Goal: Transaction & Acquisition: Download file/media

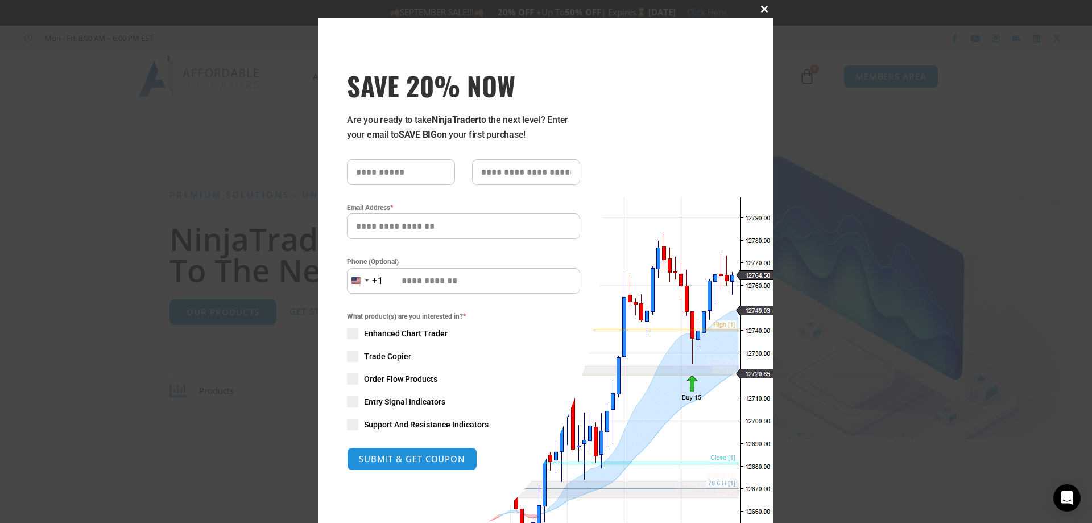
click at [761, 9] on span at bounding box center [764, 9] width 18 height 7
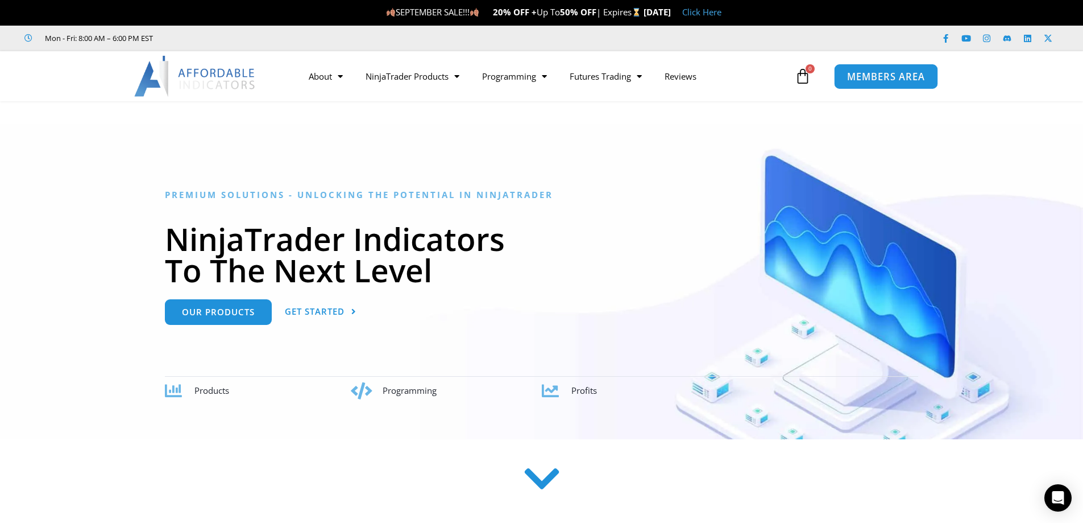
click at [879, 75] on span "MEMBERS AREA" at bounding box center [886, 77] width 78 height 10
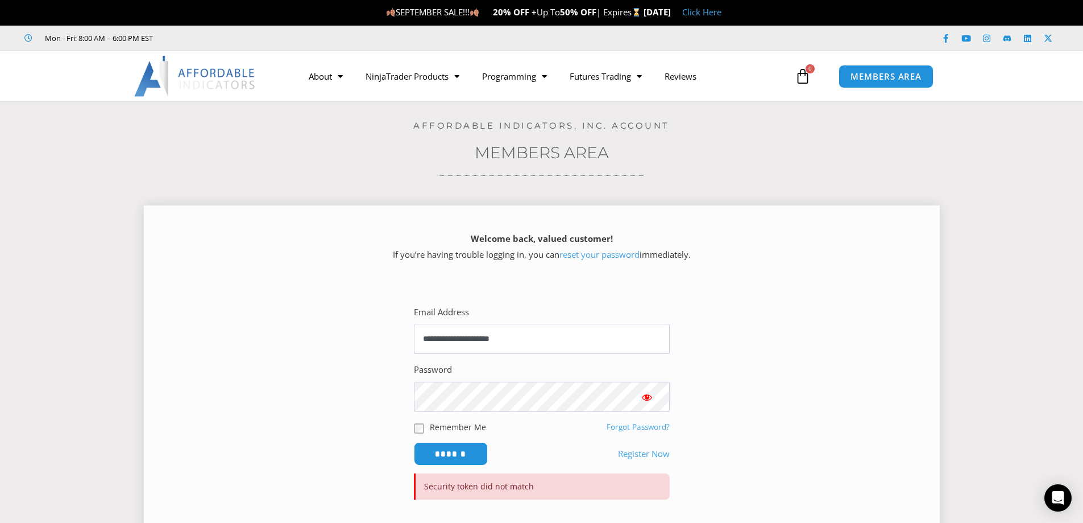
click at [649, 398] on span "Show password" at bounding box center [647, 396] width 11 height 11
click at [585, 373] on div "Password" at bounding box center [542, 387] width 256 height 50
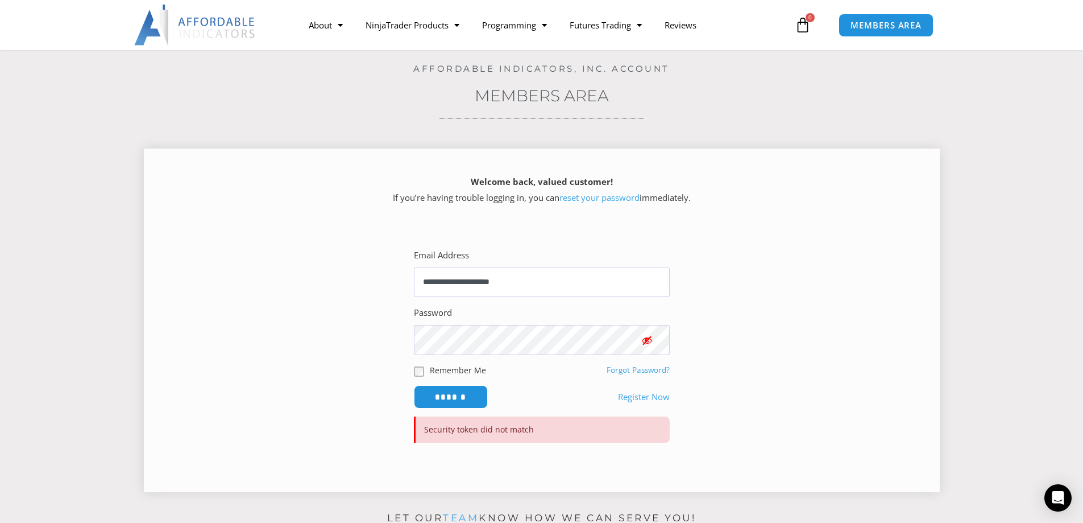
scroll to position [114, 0]
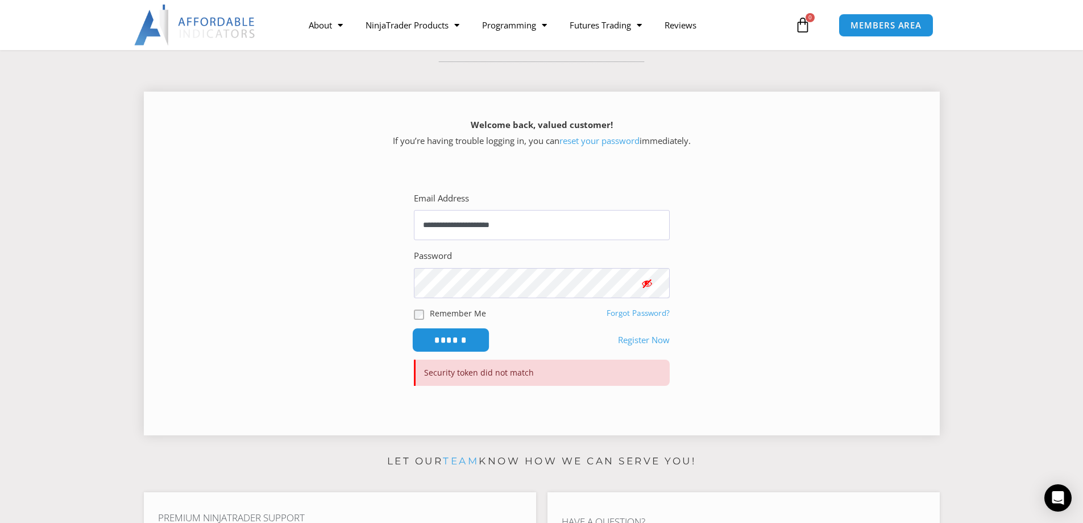
click at [459, 344] on input "******" at bounding box center [451, 340] width 78 height 24
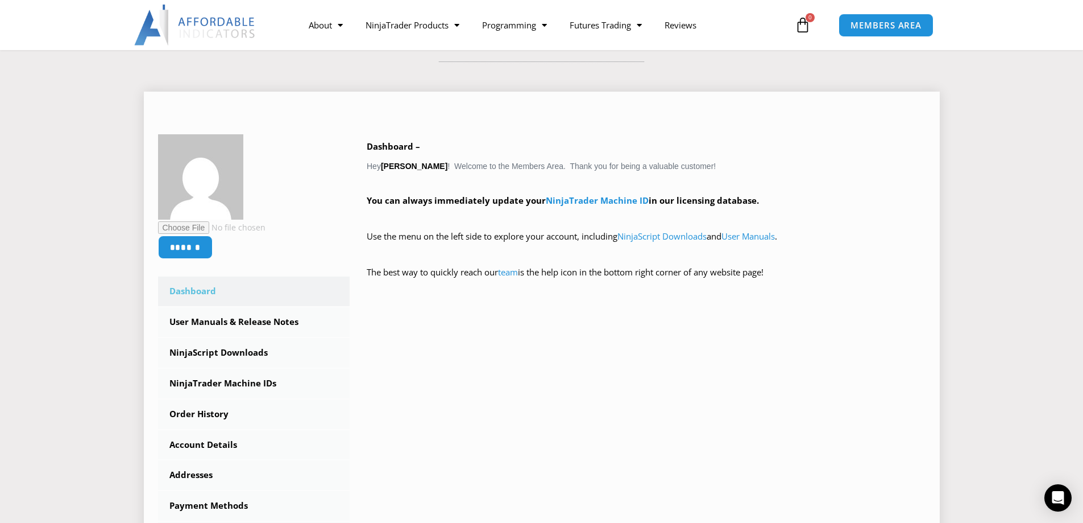
scroll to position [284, 0]
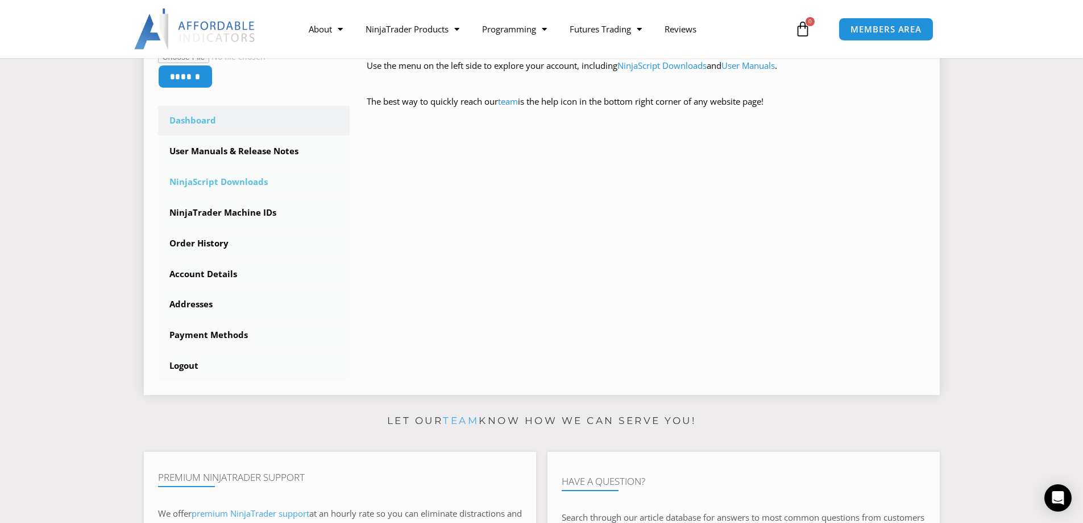
click at [249, 183] on link "NinjaScript Downloads" at bounding box center [254, 182] width 192 height 30
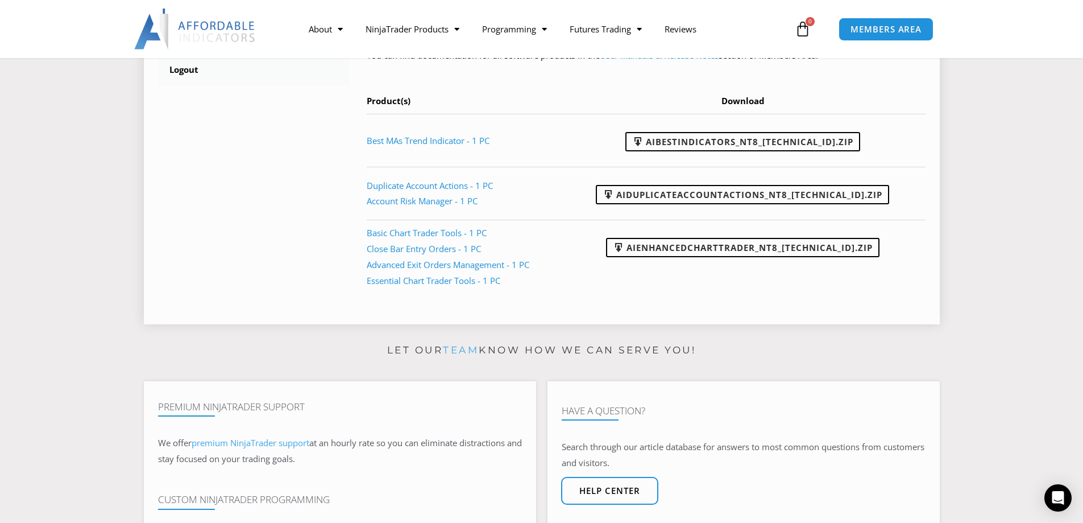
scroll to position [455, 0]
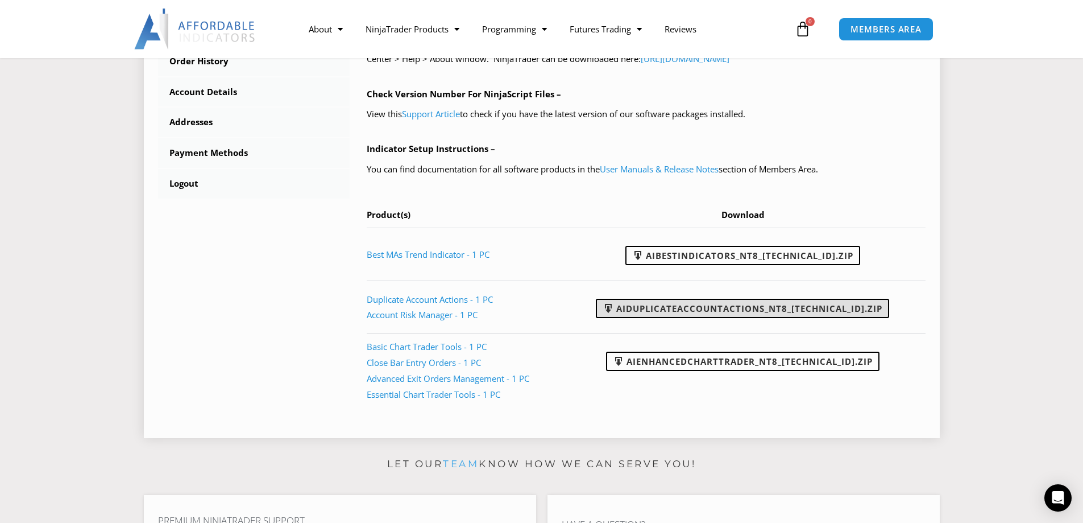
click at [715, 311] on link "AIDuplicateAccountActions_NT8_[TECHNICAL_ID].zip" at bounding box center [742, 308] width 293 height 19
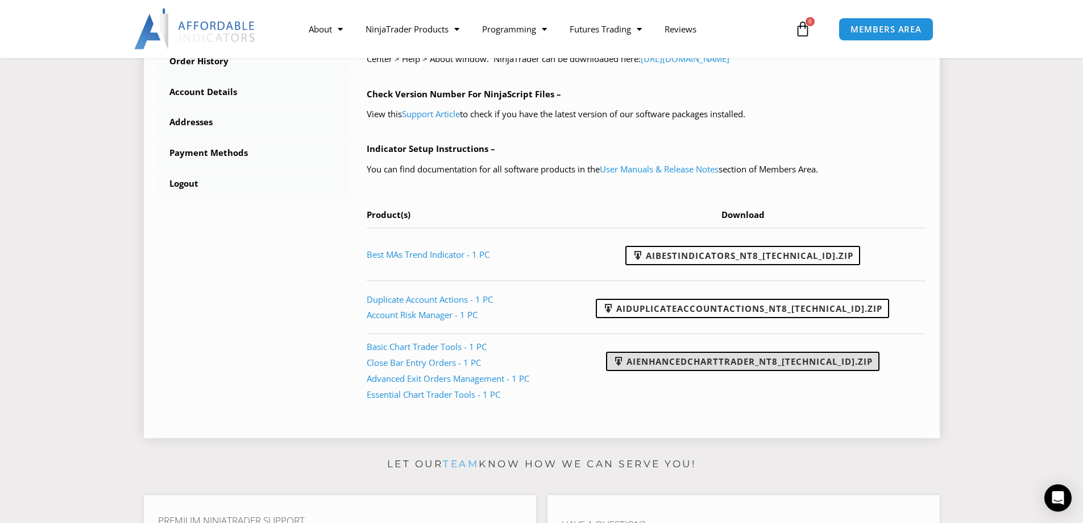
click at [690, 364] on link "AIEnhancedChartTrader_NT8_[TECHNICAL_ID].zip" at bounding box center [743, 360] width 274 height 19
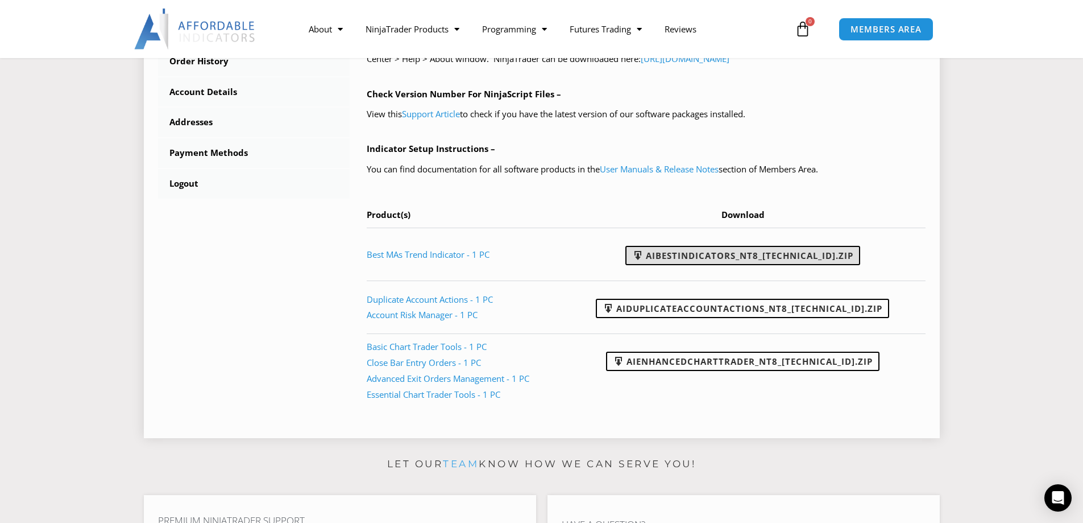
click at [707, 256] on link "AIBestIndicators_NT8_[TECHNICAL_ID].zip" at bounding box center [743, 255] width 235 height 19
